Goal: Task Accomplishment & Management: Complete application form

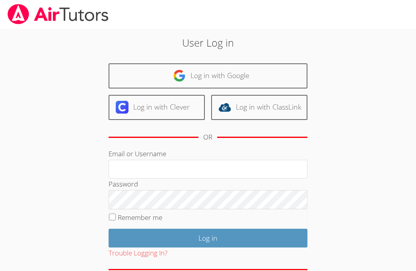
click at [156, 166] on input "Email or Username" at bounding box center [208, 169] width 199 height 19
type input "ctutoring778@gmail.com"
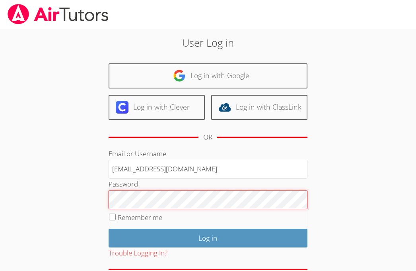
click at [109, 229] on input "Log in" at bounding box center [208, 238] width 199 height 19
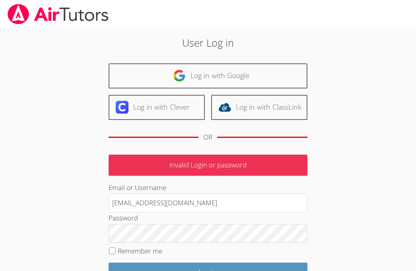
scroll to position [61, 0]
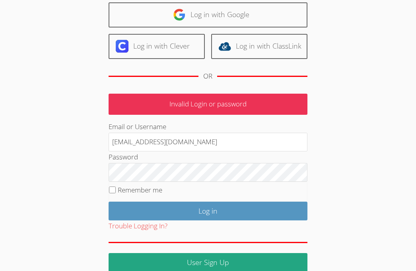
click at [109, 201] on input "Log in" at bounding box center [208, 210] width 199 height 19
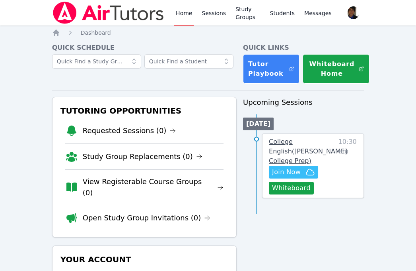
click at [292, 151] on span "College English ( Eblin Lopez College Prep )" at bounding box center [308, 151] width 78 height 27
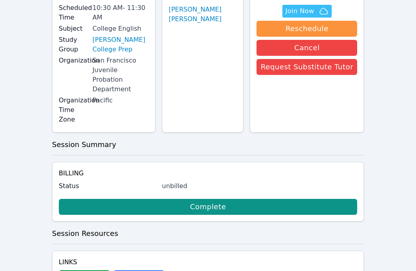
scroll to position [96, 0]
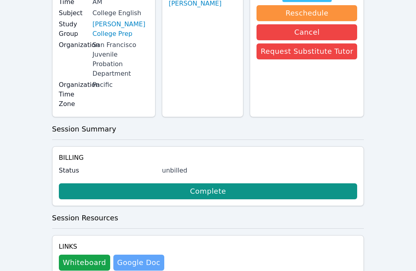
click at [134, 254] on link "Google Doc" at bounding box center [138, 262] width 51 height 16
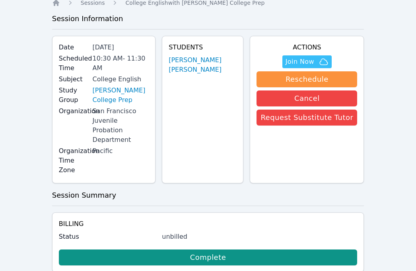
scroll to position [0, 0]
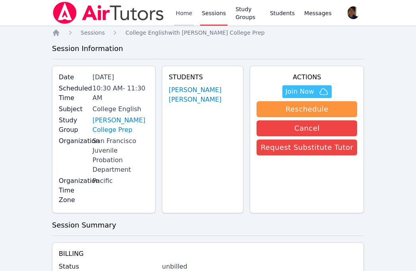
click at [187, 15] on link "Home" at bounding box center [184, 12] width 20 height 25
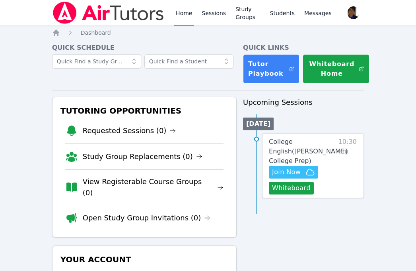
click at [365, 236] on div "Home Sessions Study Groups Students Messages Open user menu Carlos Flores Open …" at bounding box center [208, 196] width 416 height 392
click at [326, 217] on div "Upcoming Sessions Today College English ( Eblin Lopez College Prep ) Hidden Joi…" at bounding box center [303, 237] width 121 height 280
click at [305, 168] on span "Join Now" at bounding box center [293, 172] width 43 height 10
click at [212, 16] on link "Sessions" at bounding box center [213, 12] width 27 height 25
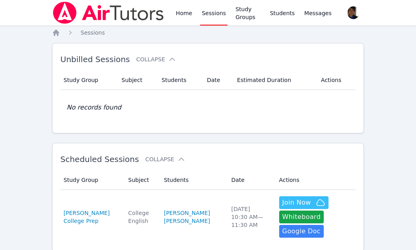
click at [208, 19] on link "Sessions" at bounding box center [213, 12] width 27 height 25
click at [192, 17] on link "Home" at bounding box center [184, 12] width 20 height 25
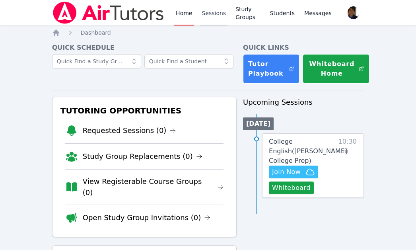
click at [209, 18] on link "Sessions" at bounding box center [213, 12] width 27 height 25
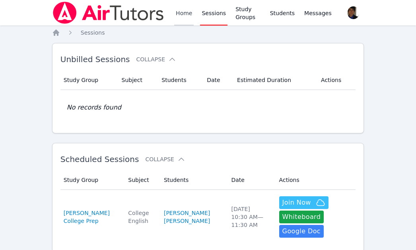
click at [181, 14] on link "Home" at bounding box center [184, 12] width 20 height 25
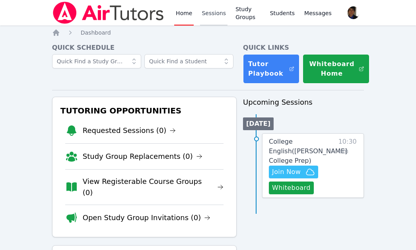
click at [205, 13] on link "Sessions" at bounding box center [213, 12] width 27 height 25
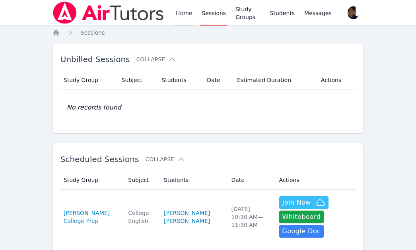
click at [183, 14] on link "Home" at bounding box center [184, 12] width 20 height 25
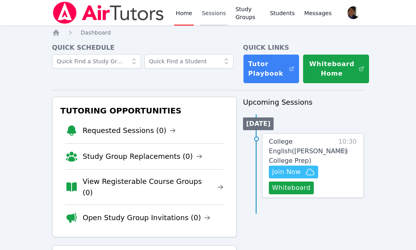
click at [211, 13] on link "Sessions" at bounding box center [213, 12] width 27 height 25
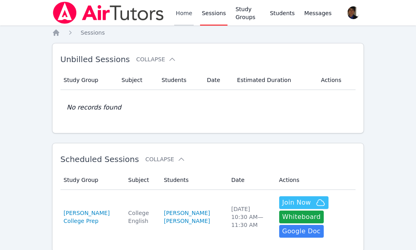
click at [178, 21] on link "Home" at bounding box center [184, 12] width 20 height 25
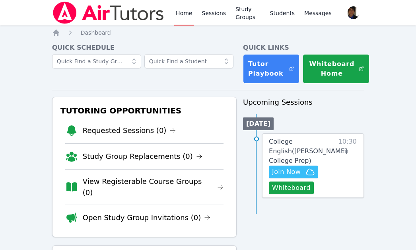
click at [199, 10] on div "Home Sessions Study Groups Students Messages" at bounding box center [253, 12] width 159 height 25
click at [213, 12] on link "Sessions" at bounding box center [213, 12] width 27 height 25
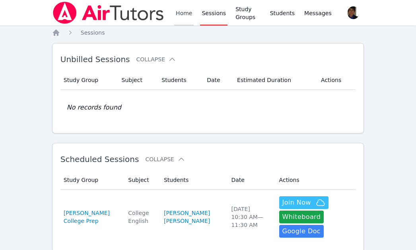
click at [184, 21] on link "Home" at bounding box center [184, 12] width 20 height 25
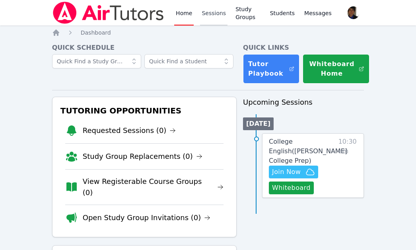
click at [220, 25] on link "Sessions" at bounding box center [213, 12] width 27 height 25
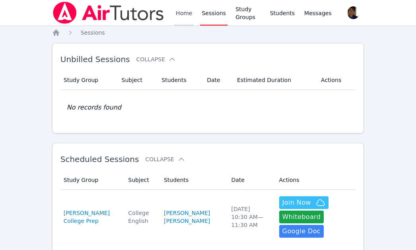
click at [190, 15] on link "Home" at bounding box center [184, 12] width 20 height 25
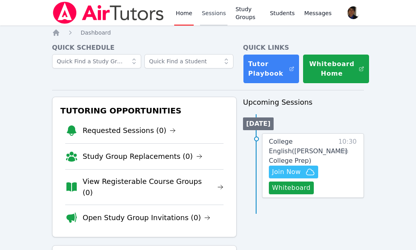
click at [218, 20] on link "Sessions" at bounding box center [213, 12] width 27 height 25
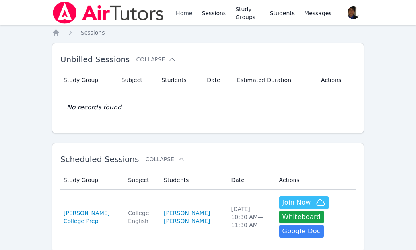
click at [176, 18] on link "Home" at bounding box center [184, 12] width 20 height 25
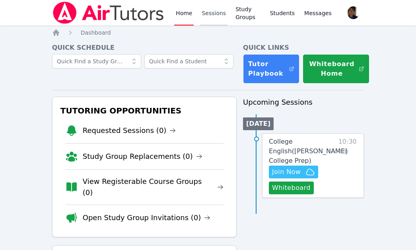
click at [216, 15] on link "Sessions" at bounding box center [213, 12] width 27 height 25
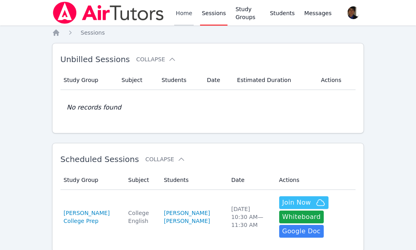
click at [187, 16] on link "Home" at bounding box center [184, 12] width 20 height 25
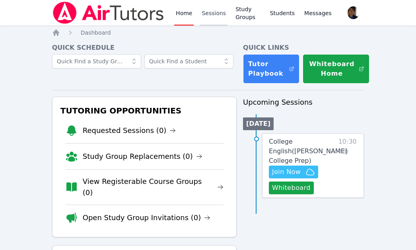
click at [217, 18] on link "Sessions" at bounding box center [213, 12] width 27 height 25
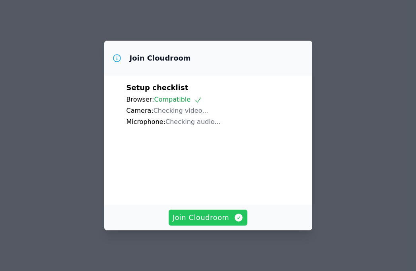
click at [227, 217] on span "Join Cloudroom" at bounding box center [208, 217] width 71 height 11
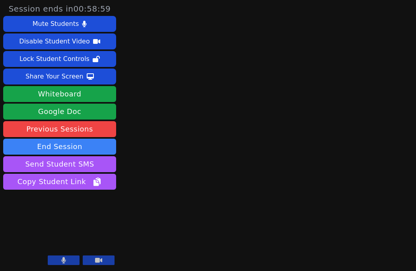
click at [72, 258] on button at bounding box center [64, 260] width 32 height 10
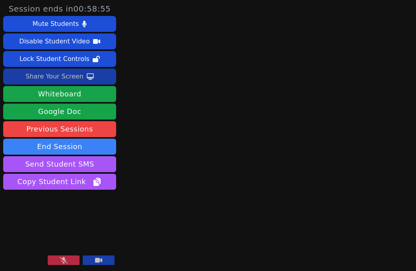
click at [86, 80] on button "Share Your Screen" at bounding box center [59, 76] width 113 height 16
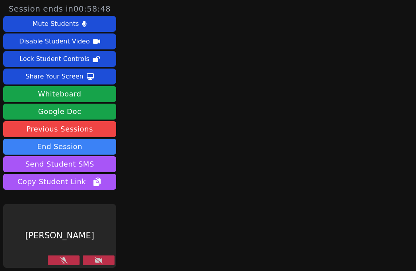
click at [238, 200] on main at bounding box center [262, 135] width 103 height 271
click at [106, 258] on button at bounding box center [99, 260] width 32 height 10
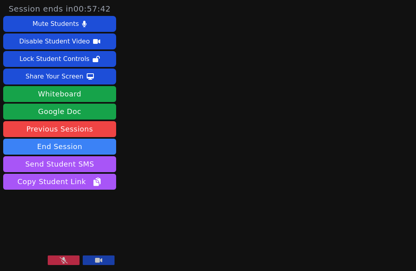
click at [106, 258] on button at bounding box center [99, 260] width 32 height 10
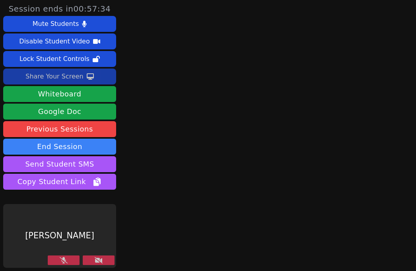
click at [96, 76] on button "Share Your Screen" at bounding box center [59, 76] width 113 height 16
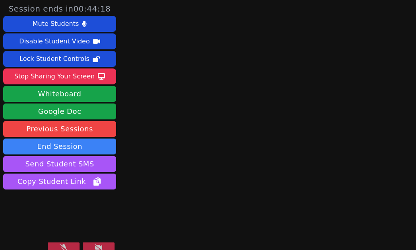
scroll to position [8, 0]
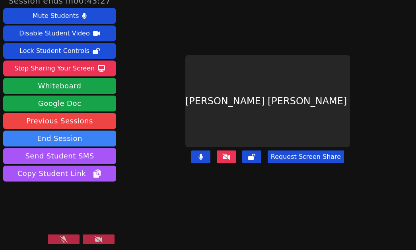
click at [67, 239] on icon at bounding box center [64, 239] width 8 height 6
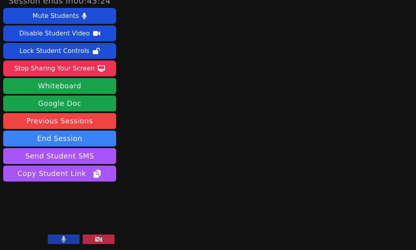
click at [67, 239] on button at bounding box center [64, 240] width 32 height 10
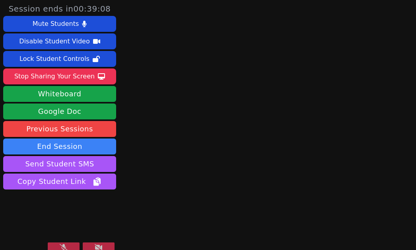
scroll to position [3, 0]
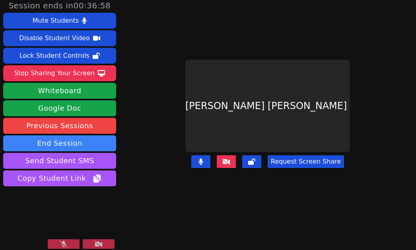
click at [66, 244] on icon at bounding box center [64, 244] width 8 height 6
click at [66, 244] on icon at bounding box center [64, 244] width 4 height 6
click at [72, 244] on button at bounding box center [64, 244] width 32 height 10
click at [208, 155] on button at bounding box center [201, 161] width 19 height 13
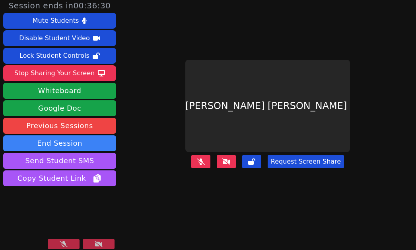
click at [205, 158] on icon at bounding box center [201, 161] width 8 height 6
click at [65, 242] on icon at bounding box center [64, 244] width 8 height 6
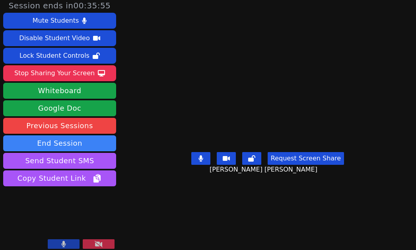
click at [66, 241] on icon at bounding box center [63, 244] width 5 height 6
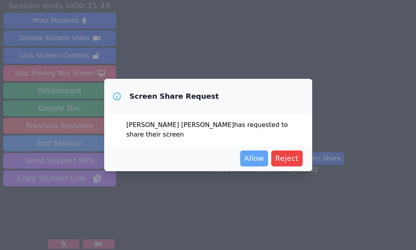
click at [259, 157] on span "Allow" at bounding box center [254, 158] width 20 height 11
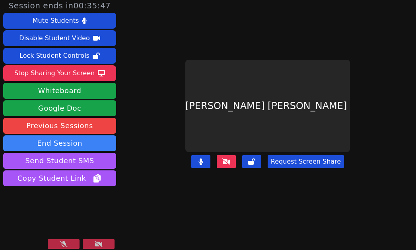
click at [76, 242] on button at bounding box center [64, 244] width 32 height 10
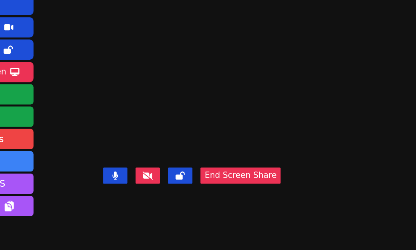
scroll to position [0, 0]
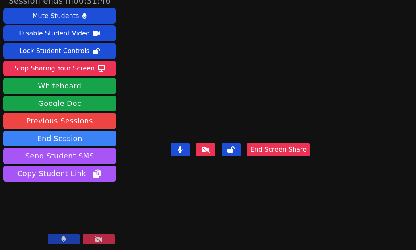
click at [72, 241] on button at bounding box center [64, 240] width 32 height 10
click at [195, 84] on video at bounding box center [240, 101] width 119 height 78
click at [61, 240] on icon at bounding box center [64, 239] width 8 height 6
click at [61, 240] on icon at bounding box center [63, 239] width 5 height 6
click at [72, 238] on button at bounding box center [64, 240] width 32 height 10
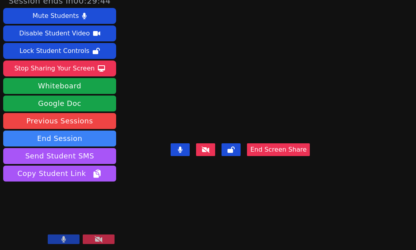
click at [72, 238] on button at bounding box center [64, 240] width 32 height 10
click at [68, 238] on button at bounding box center [64, 240] width 32 height 10
click at [58, 238] on button at bounding box center [64, 240] width 32 height 10
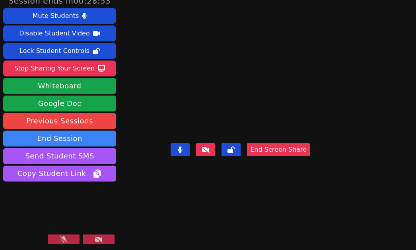
click at [65, 244] on div at bounding box center [81, 240] width 67 height 11
click at [65, 239] on icon at bounding box center [64, 239] width 8 height 6
click at [67, 240] on button at bounding box center [64, 240] width 32 height 10
click at [67, 240] on icon at bounding box center [64, 239] width 8 height 6
click at [70, 239] on button at bounding box center [64, 240] width 32 height 10
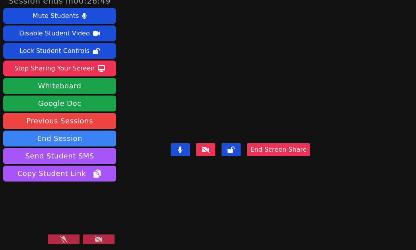
click at [64, 240] on icon at bounding box center [64, 239] width 8 height 6
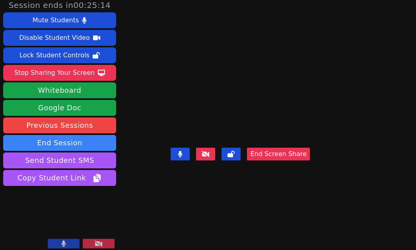
click at [72, 244] on button at bounding box center [64, 244] width 32 height 10
click at [65, 242] on icon at bounding box center [64, 243] width 8 height 6
click at [65, 242] on icon at bounding box center [63, 243] width 5 height 6
click at [65, 242] on icon at bounding box center [64, 243] width 8 height 6
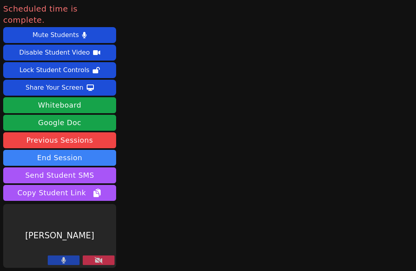
click at [71, 260] on button at bounding box center [64, 260] width 32 height 10
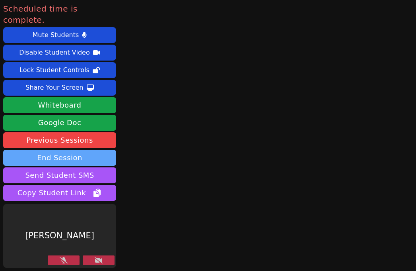
click at [82, 150] on button "End Session" at bounding box center [59, 158] width 113 height 16
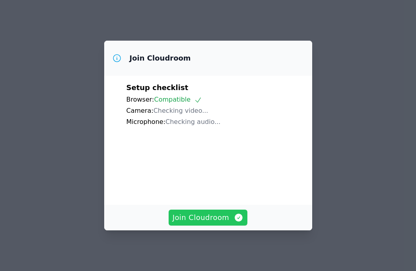
click at [195, 215] on span "Join Cloudroom" at bounding box center [208, 217] width 71 height 11
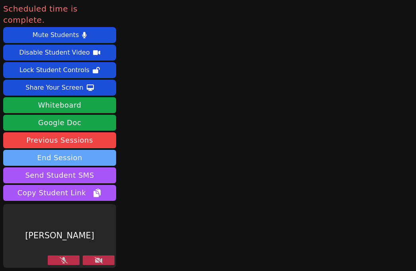
click at [99, 151] on button "End Session" at bounding box center [59, 158] width 113 height 16
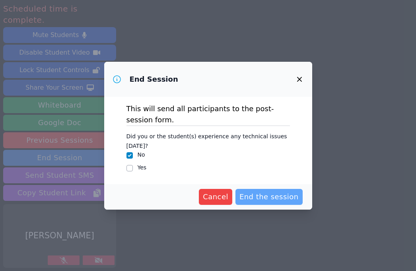
click at [285, 192] on span "End the session" at bounding box center [269, 196] width 59 height 11
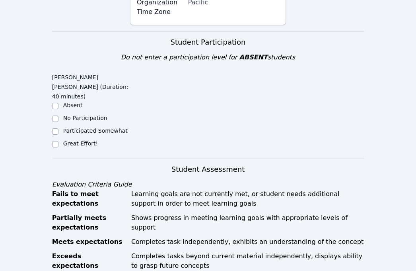
scroll to position [178, 0]
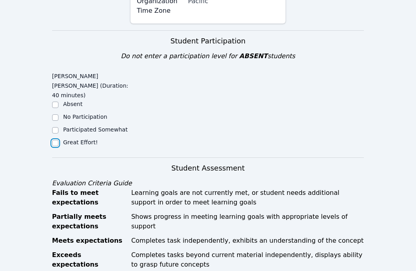
click at [56, 140] on input "Great Effort!" at bounding box center [55, 143] width 6 height 6
checkbox input "true"
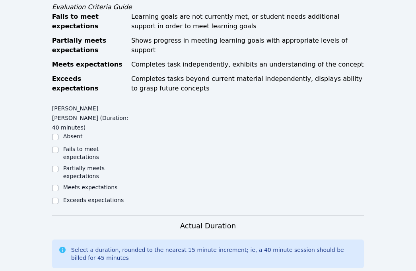
scroll to position [372, 0]
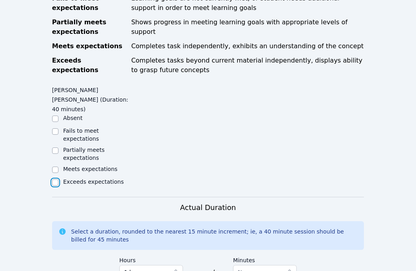
click at [56, 179] on input "Exceeds expectations" at bounding box center [55, 182] width 6 height 6
checkbox input "true"
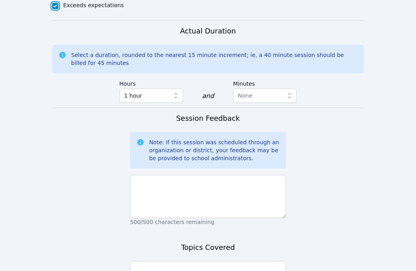
scroll to position [549, 0]
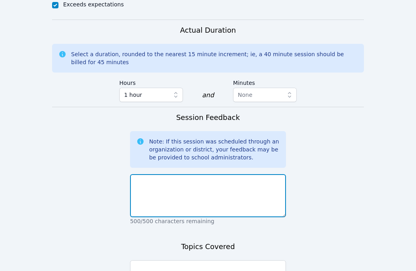
click at [179, 174] on textarea at bounding box center [208, 195] width 156 height 43
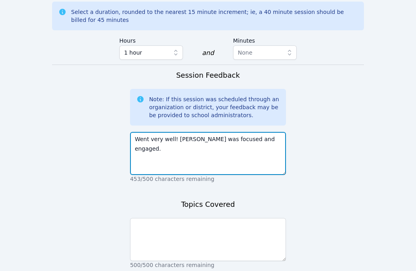
scroll to position [608, 0]
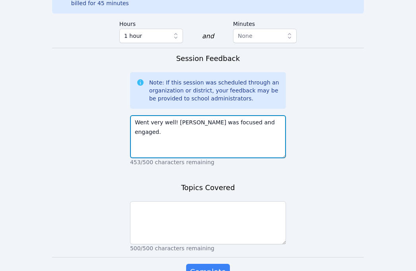
type textarea "Went very well! Eblin was focused and engaged."
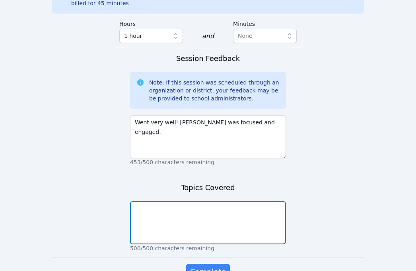
click at [169, 201] on textarea at bounding box center [208, 222] width 156 height 43
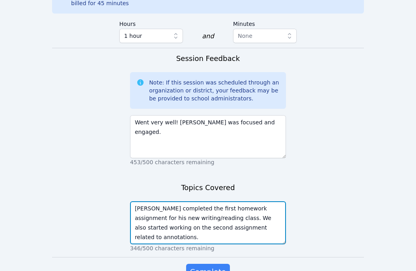
type textarea "Eblin completed the first homework assignment for his new writing/reading class…"
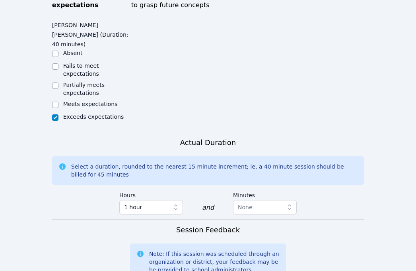
scroll to position [627, 0]
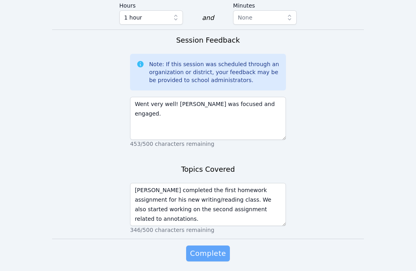
click at [212, 248] on span "Complete" at bounding box center [208, 253] width 36 height 11
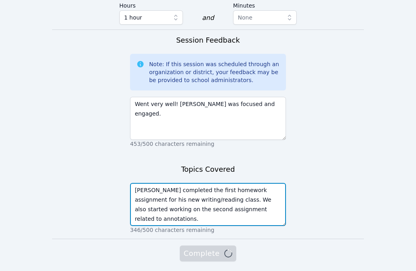
drag, startPoint x: 255, startPoint y: 179, endPoint x: 114, endPoint y: 152, distance: 144.0
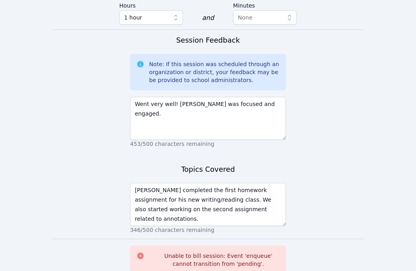
scroll to position [659, 0]
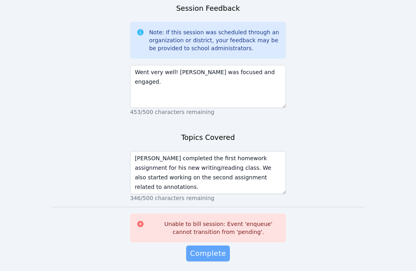
click at [215, 248] on span "Complete" at bounding box center [208, 253] width 36 height 11
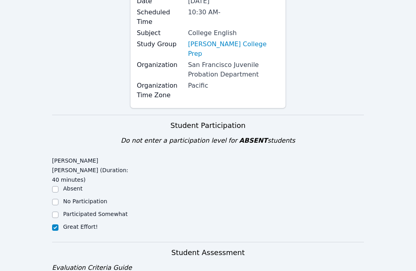
scroll to position [0, 0]
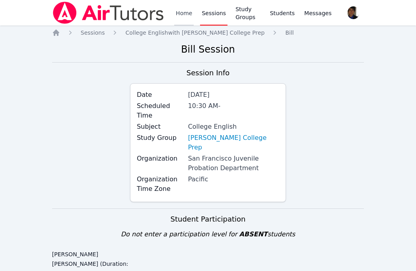
click at [179, 18] on link "Home" at bounding box center [184, 12] width 20 height 25
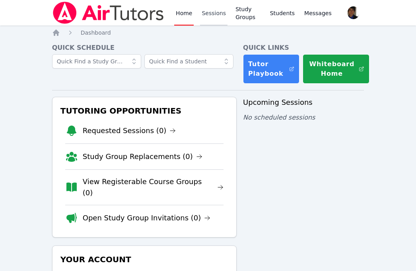
click at [221, 18] on link "Sessions" at bounding box center [213, 12] width 27 height 25
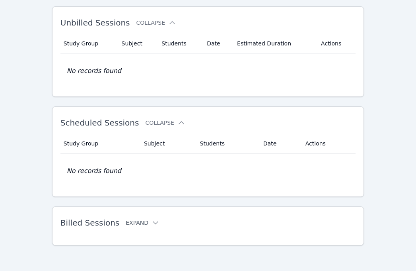
click at [145, 219] on button "Expand" at bounding box center [143, 223] width 34 height 8
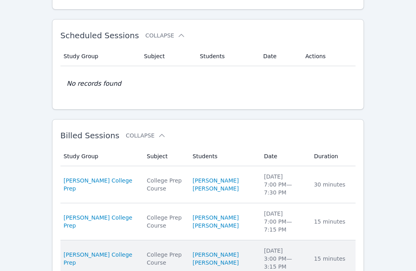
scroll to position [123, 0]
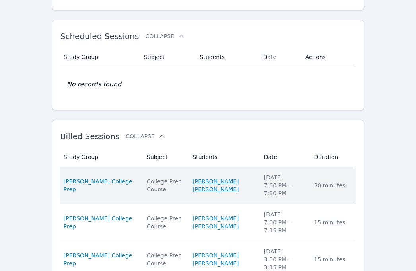
click at [213, 182] on link "Eblin David Lopez Ramirez" at bounding box center [224, 185] width 62 height 16
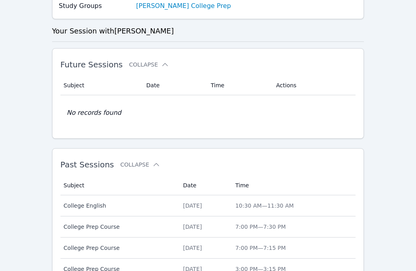
scroll to position [266, 0]
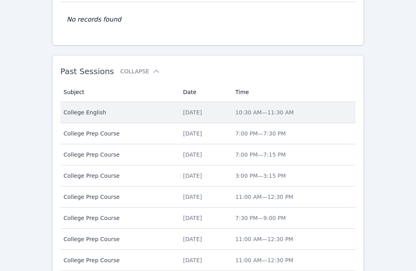
click at [198, 115] on div "Tue Sep 30" at bounding box center [204, 112] width 43 height 8
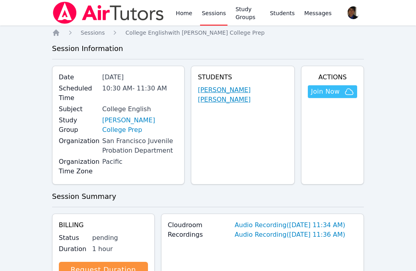
click at [226, 96] on link "Eblin David Lopez Ramirez" at bounding box center [243, 94] width 90 height 19
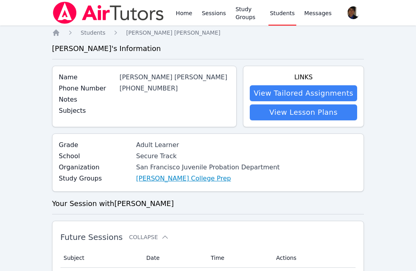
click at [190, 177] on link "Eblin Lopez College Prep" at bounding box center [183, 179] width 95 height 10
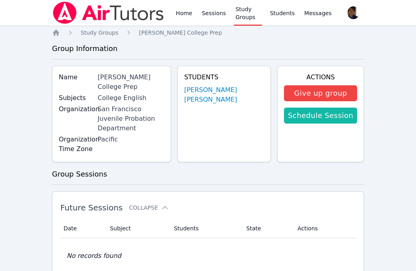
click at [316, 119] on link "Schedule Session" at bounding box center [320, 116] width 73 height 16
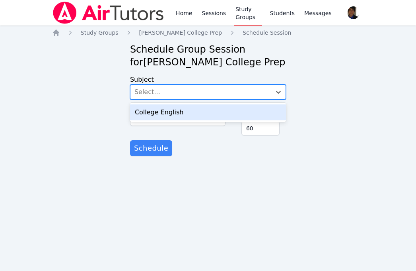
click at [239, 97] on div "Select..." at bounding box center [201, 92] width 141 height 14
click at [224, 110] on div "College English" at bounding box center [208, 112] width 156 height 16
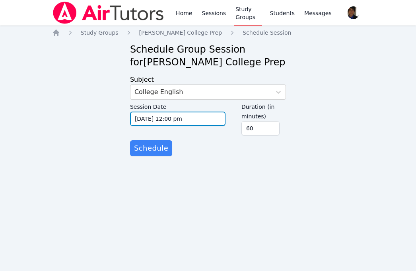
click at [195, 120] on input "09/30/2025 12:00 pm" at bounding box center [178, 118] width 96 height 14
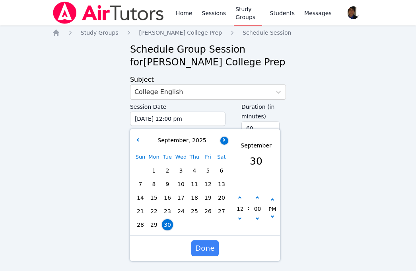
click at [224, 140] on icon "button" at bounding box center [223, 139] width 3 height 3
click at [183, 171] on span "1" at bounding box center [181, 170] width 11 height 11
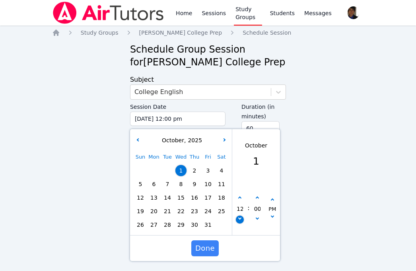
click at [241, 218] on icon "button" at bounding box center [240, 217] width 3 height 3
type input "10/01/2025 11:00 am"
type input "11"
click at [241, 218] on icon "button" at bounding box center [240, 217] width 3 height 3
type input "10/01/2025 10:00 am"
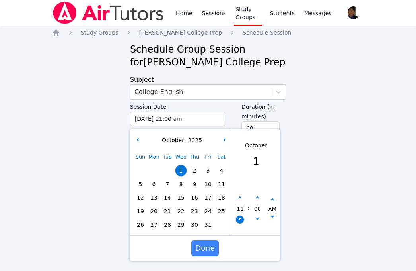
type input "10"
click at [257, 200] on button "button" at bounding box center [258, 198] width 8 height 8
type input "10/01/2025 10:05 am"
type input "05"
click at [257, 200] on button "button" at bounding box center [258, 198] width 8 height 8
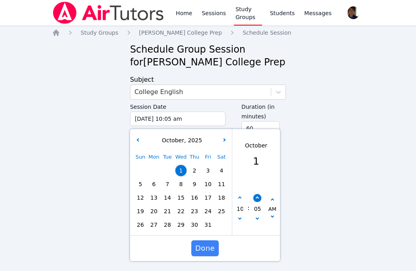
type input "10/01/2025 10:10 am"
type input "10"
click at [257, 200] on button "button" at bounding box center [258, 198] width 8 height 8
type input "10/01/2025 10:15 am"
type input "15"
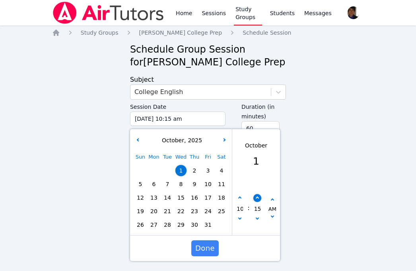
click at [257, 200] on button "button" at bounding box center [258, 198] width 8 height 8
type input "10/01/2025 10:20 am"
type input "20"
click at [257, 200] on button "button" at bounding box center [258, 198] width 8 height 8
type input "10/01/2025 10:25 am"
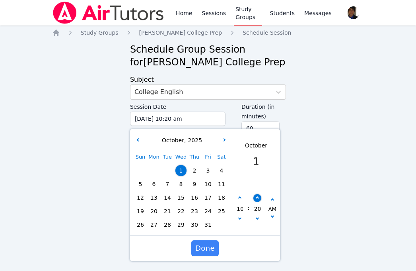
type input "25"
click at [257, 200] on button "button" at bounding box center [258, 198] width 8 height 8
type input "10/01/2025 10:30 am"
type input "30"
click at [211, 248] on span "Done" at bounding box center [206, 247] width 20 height 11
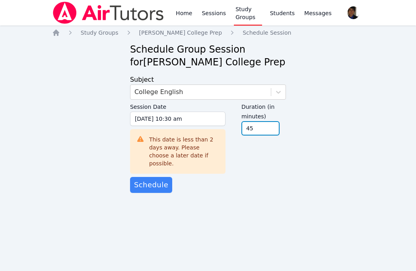
click at [272, 130] on input "45" at bounding box center [261, 128] width 38 height 14
click at [272, 130] on input "30" at bounding box center [261, 128] width 38 height 14
type input "15"
click at [272, 130] on input "15" at bounding box center [261, 128] width 38 height 14
click at [261, 159] on div "Duration (in minutes) 15" at bounding box center [264, 136] width 45 height 72
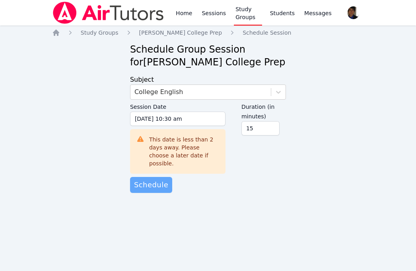
click at [157, 179] on span "Schedule" at bounding box center [151, 184] width 34 height 11
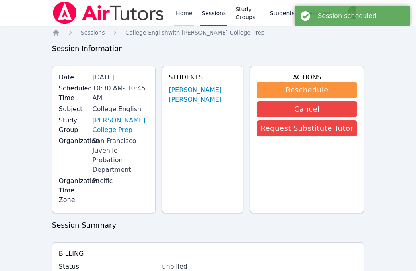
click at [179, 17] on link "Home" at bounding box center [184, 12] width 20 height 25
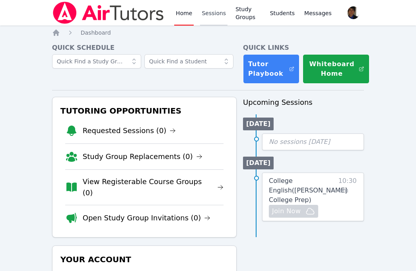
click at [220, 9] on link "Sessions" at bounding box center [213, 12] width 27 height 25
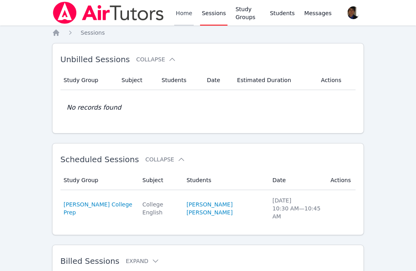
click at [182, 17] on link "Home" at bounding box center [184, 12] width 20 height 25
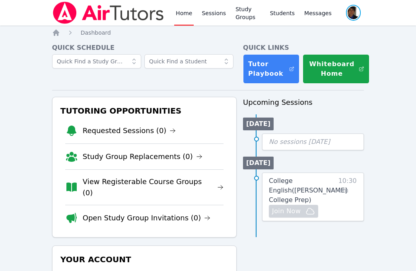
click at [352, 16] on span "button" at bounding box center [354, 13] width 17 height 18
click at [301, 43] on button "Logout" at bounding box center [321, 45] width 76 height 14
